Goal: Information Seeking & Learning: Learn about a topic

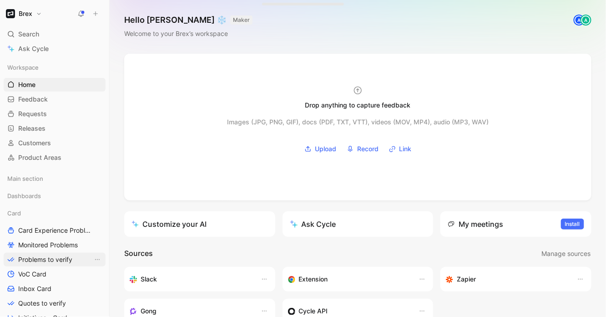
click at [45, 260] on span "Problems to verify" at bounding box center [45, 259] width 54 height 9
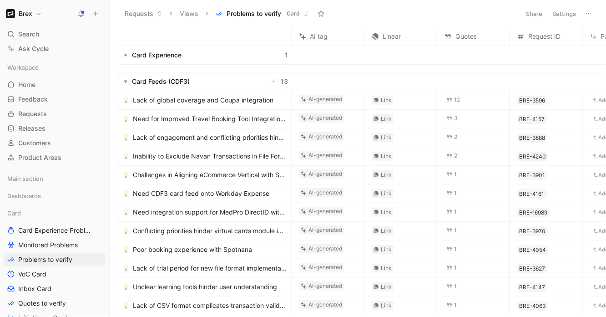
click at [127, 51] on button "button" at bounding box center [125, 55] width 9 height 9
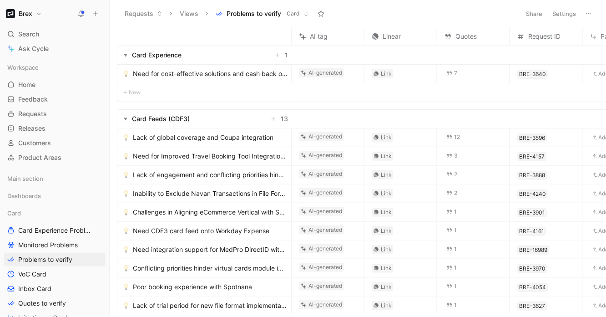
click at [232, 80] on div "Need for cost-effective solutions and cash back optimization" at bounding box center [204, 74] width 174 height 18
click at [221, 74] on span "Need for cost-effective solutions and cash back optimization" at bounding box center [210, 73] width 155 height 11
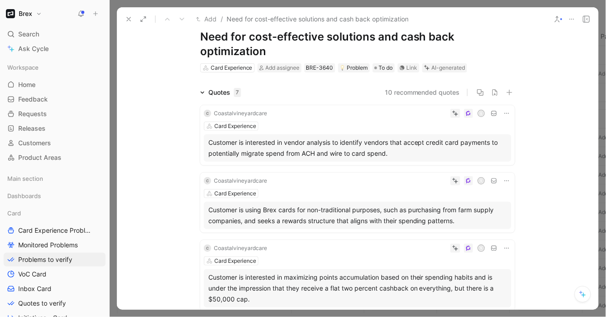
scroll to position [29, 0]
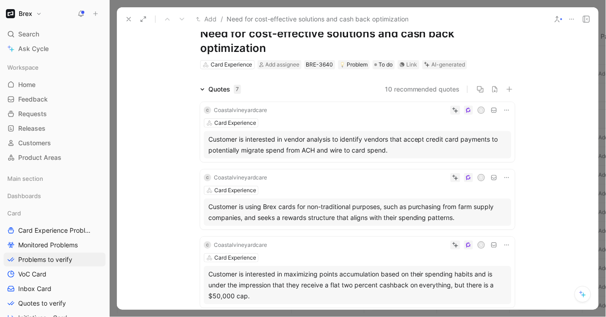
click at [128, 20] on icon at bounding box center [128, 18] width 7 height 7
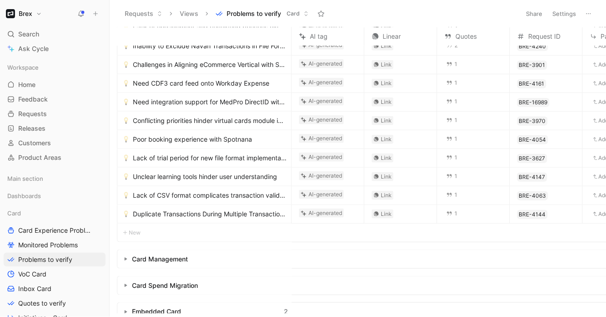
scroll to position [285, 0]
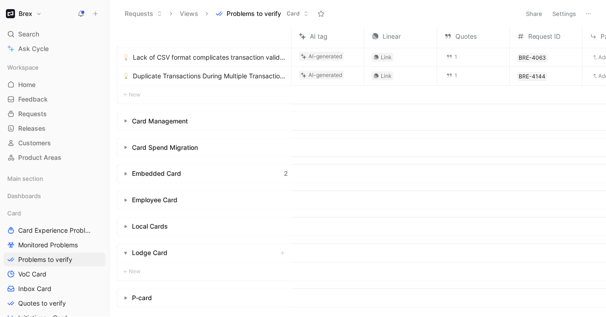
click at [125, 173] on use "button" at bounding box center [126, 174] width 3 height 3
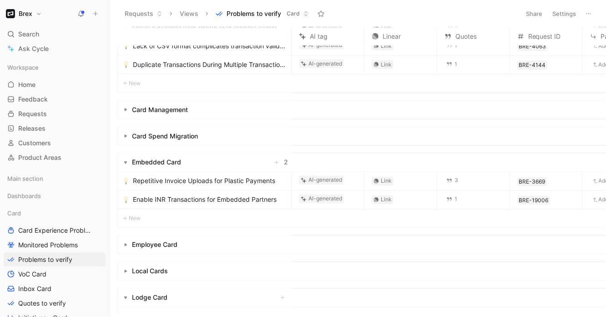
scroll to position [299, 0]
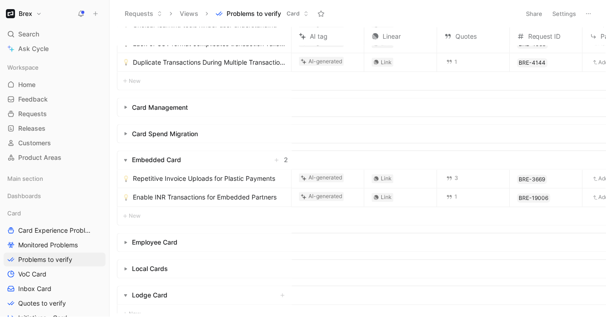
click at [240, 180] on span "Repetitive Invoice Uploads for Plastic Payments" at bounding box center [204, 178] width 143 height 11
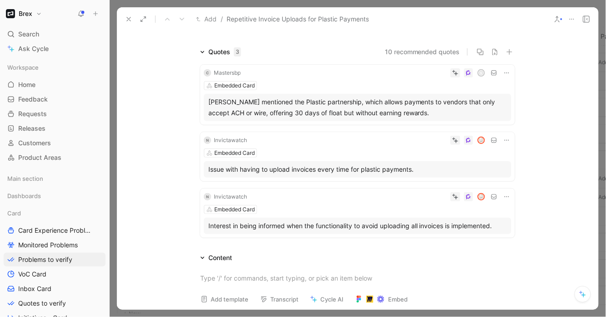
scroll to position [52, 0]
click at [269, 198] on div at bounding box center [381, 196] width 261 height 9
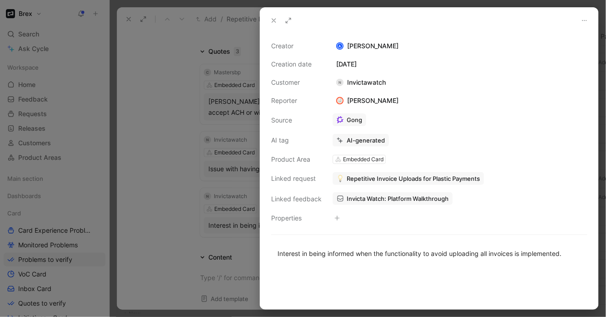
click at [192, 198] on div at bounding box center [303, 158] width 606 height 317
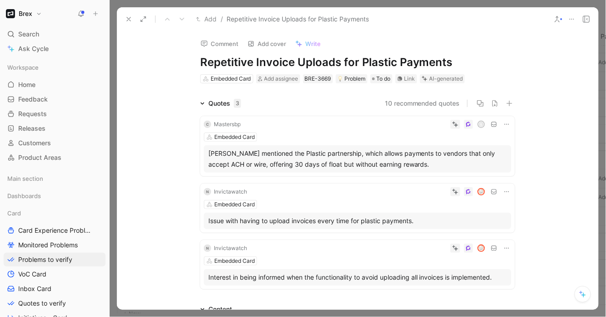
scroll to position [21, 0]
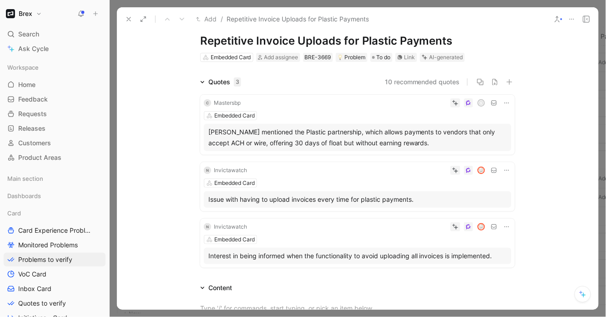
click at [418, 81] on button "10 recommended quotes" at bounding box center [422, 81] width 75 height 11
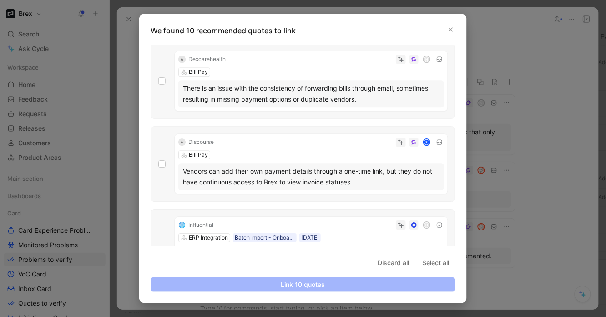
scroll to position [651, 0]
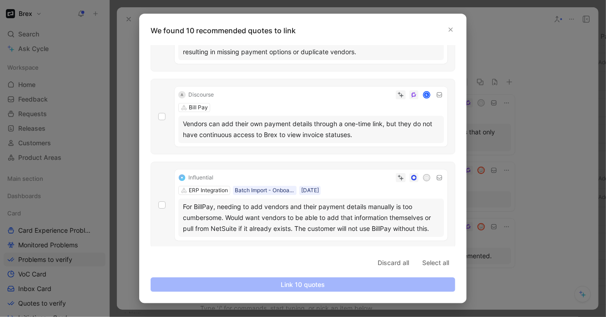
click at [455, 21] on div "We found 10 recommended quotes to link k [PERSON_NAME] Enterprises Invoicing So…" at bounding box center [303, 159] width 328 height 290
click at [451, 28] on icon "button" at bounding box center [450, 29] width 5 height 5
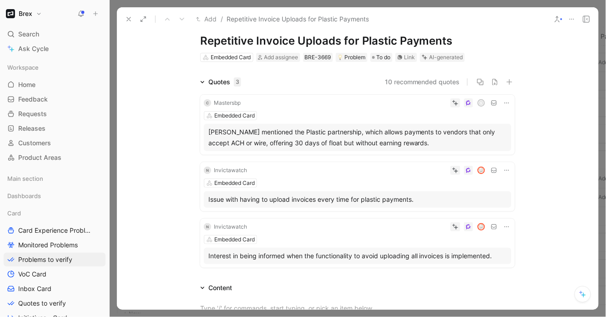
click at [319, 201] on div "Issue with having to upload invoices every time for plastic payments." at bounding box center [358, 199] width 299 height 11
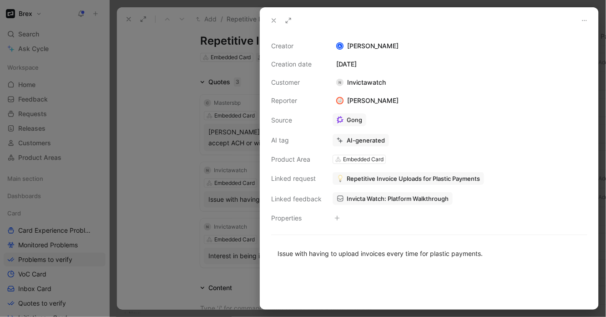
click at [191, 263] on div at bounding box center [303, 158] width 606 height 317
